Goal: Task Accomplishment & Management: Manage account settings

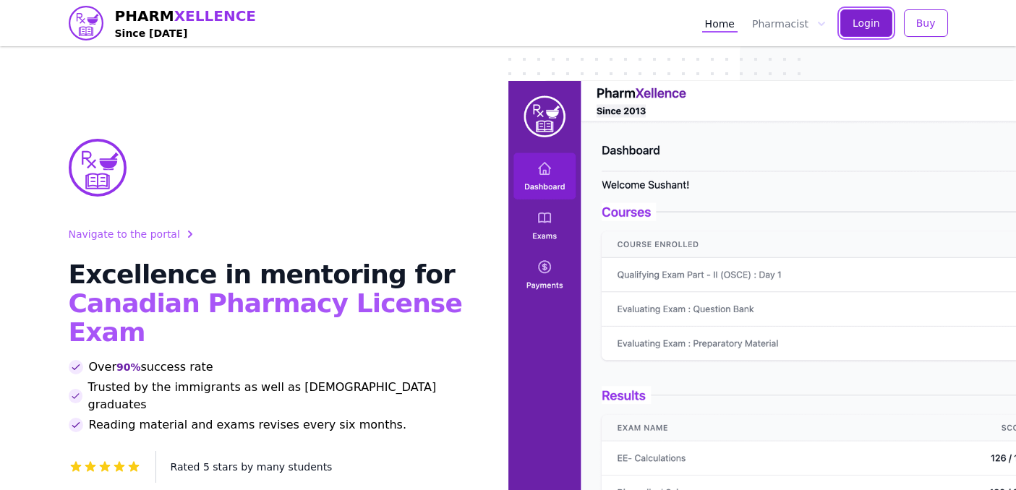
click at [853, 26] on button "Login" at bounding box center [866, 22] width 52 height 27
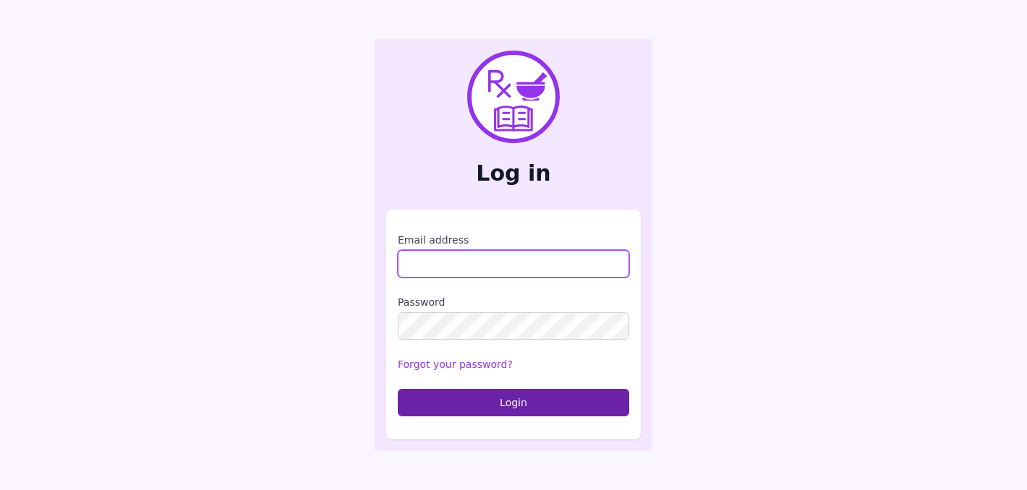
click at [494, 259] on input "Email address" at bounding box center [513, 263] width 231 height 27
type input "**********"
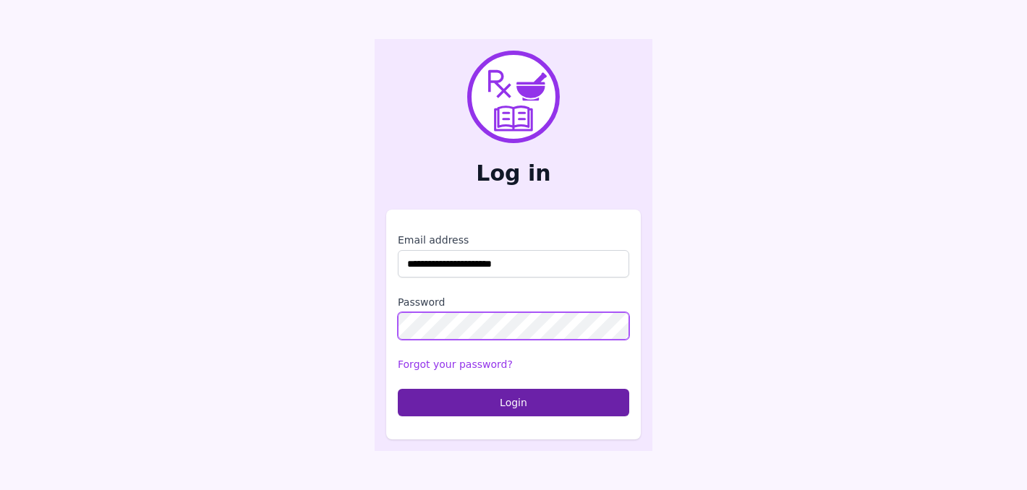
click at [398, 389] on button "Login" at bounding box center [513, 402] width 231 height 27
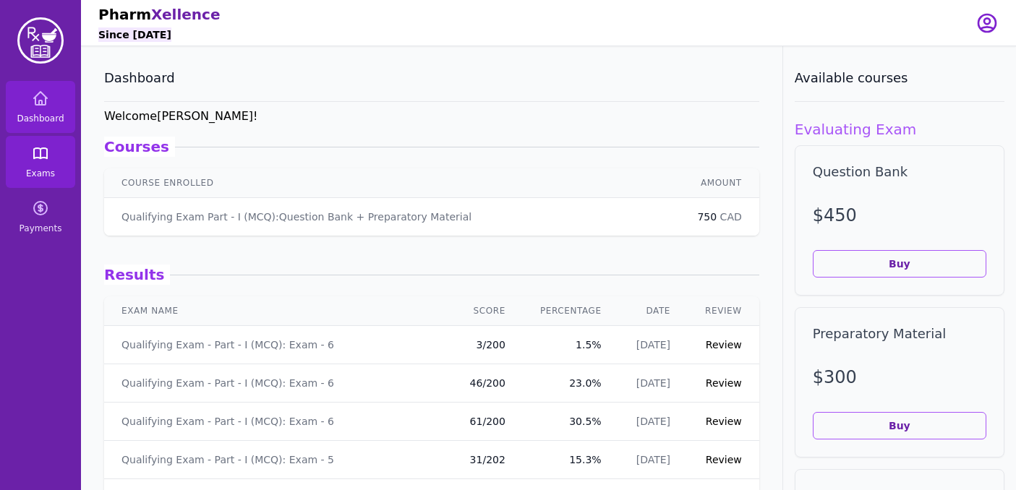
click at [54, 147] on link "Exams" at bounding box center [40, 162] width 69 height 52
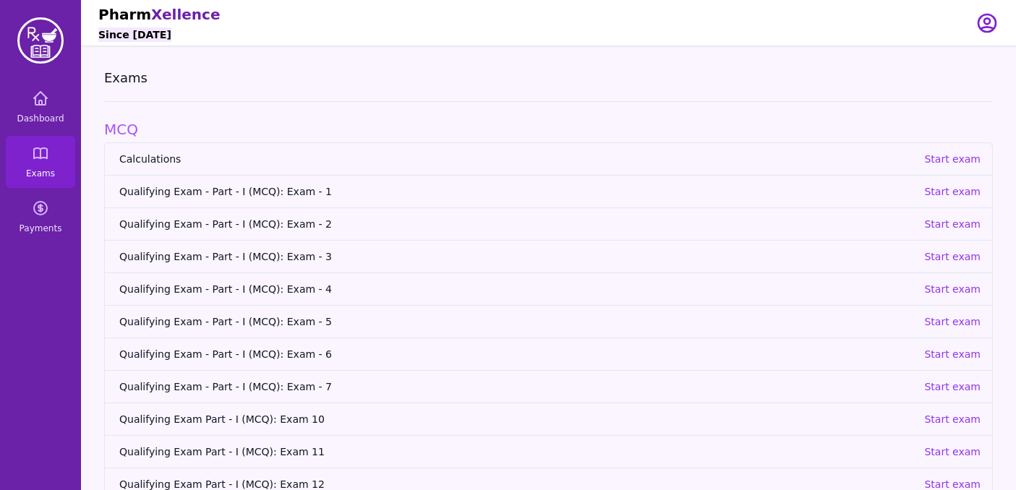
scroll to position [99, 0]
